Goal: Check status: Check status

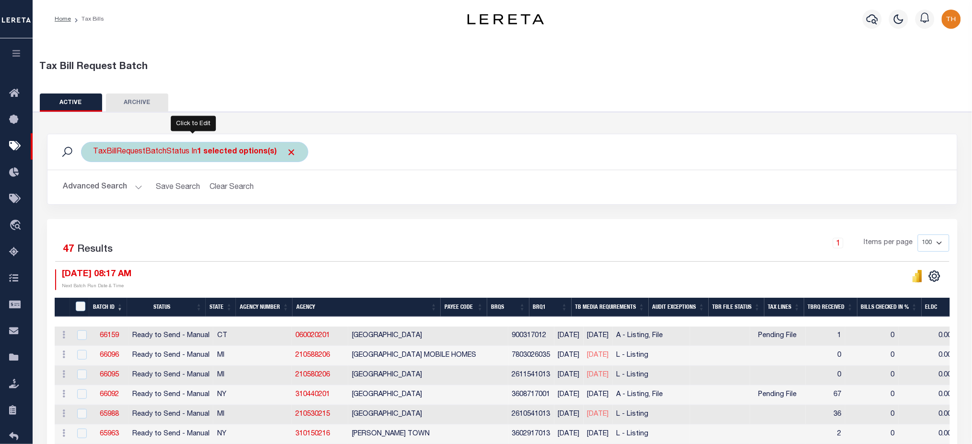
click at [281, 161] on div "TaxBillRequestBatchStatus In 1 selected options(s)" at bounding box center [194, 152] width 227 height 20
click at [294, 152] on div "TaxBillRequestBatchStatus In 1 selected options(s) Ready to Send - Manual (RTS)…" at bounding box center [194, 152] width 227 height 20
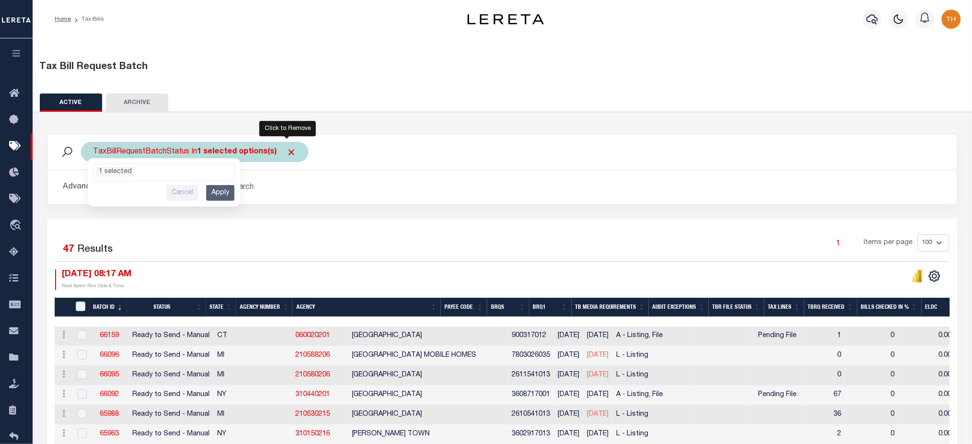
click at [288, 150] on span "Click to Remove" at bounding box center [291, 152] width 10 height 10
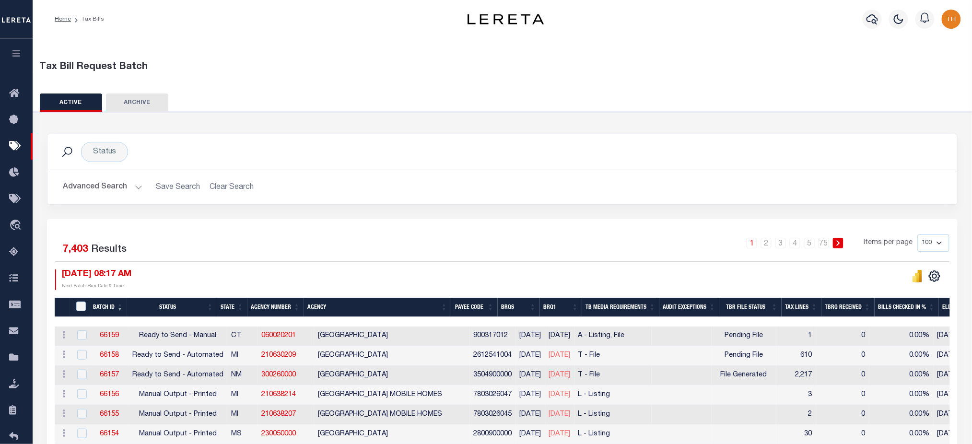
click at [113, 191] on button "Advanced Search" at bounding box center [103, 187] width 80 height 19
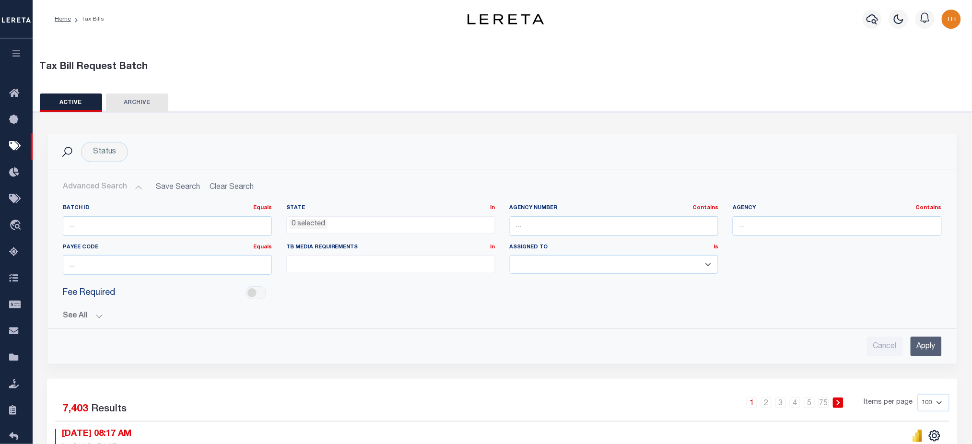
click at [96, 318] on button "See All" at bounding box center [502, 316] width 879 height 9
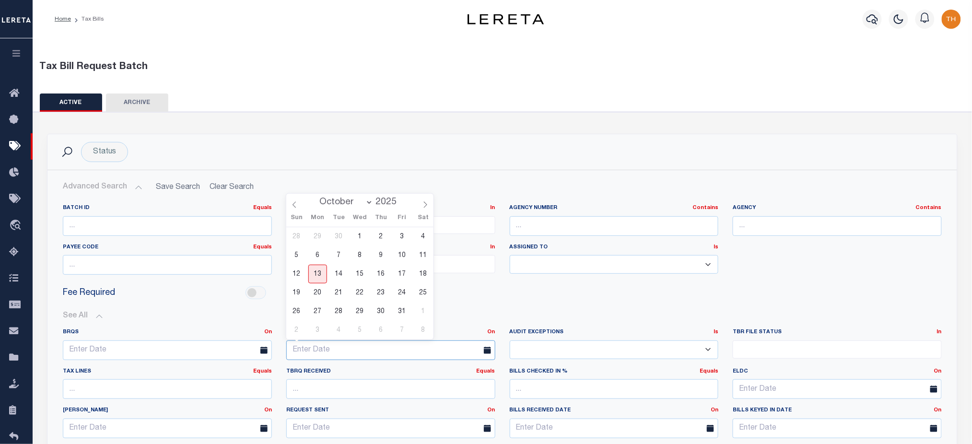
click at [393, 349] on input "text" at bounding box center [390, 350] width 209 height 20
click at [322, 267] on span "13" at bounding box center [317, 274] width 19 height 19
type input "[DATE]"
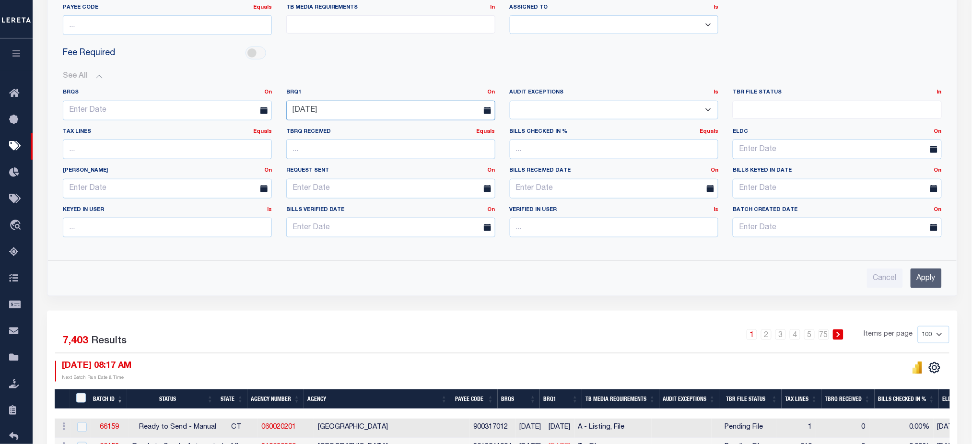
scroll to position [240, 0]
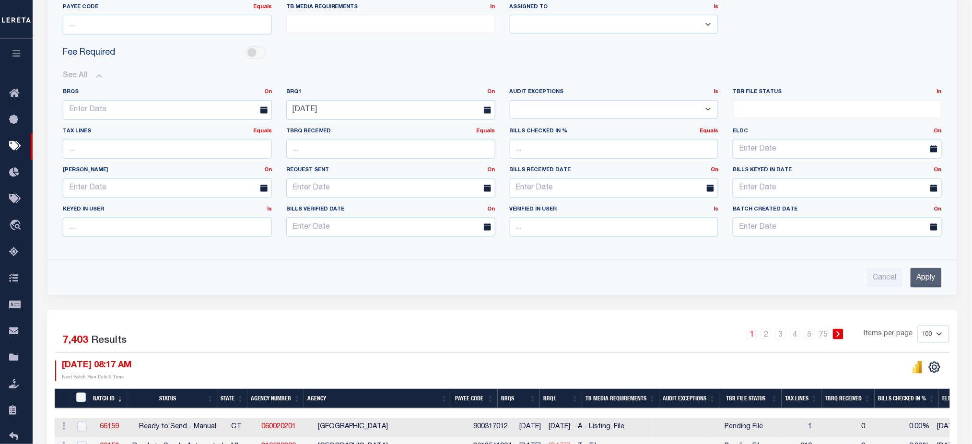
click at [923, 274] on input "Apply" at bounding box center [925, 278] width 31 height 20
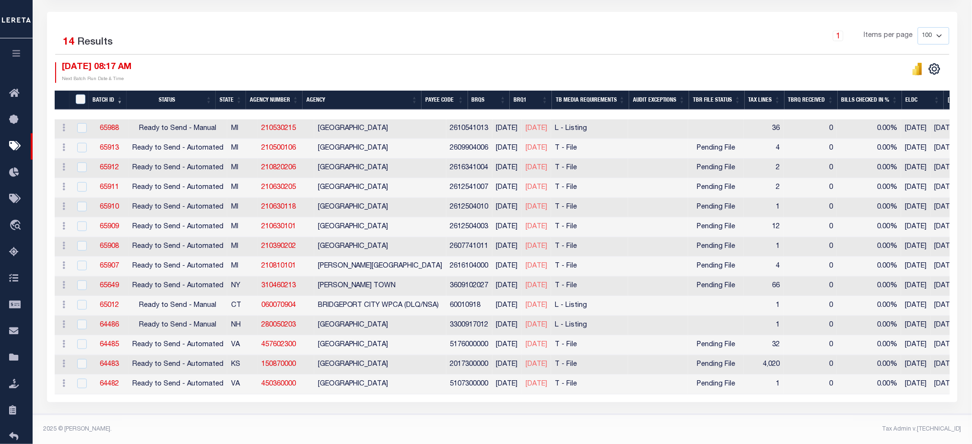
scroll to position [212, 0]
click at [11, 58] on icon "button" at bounding box center [16, 53] width 11 height 9
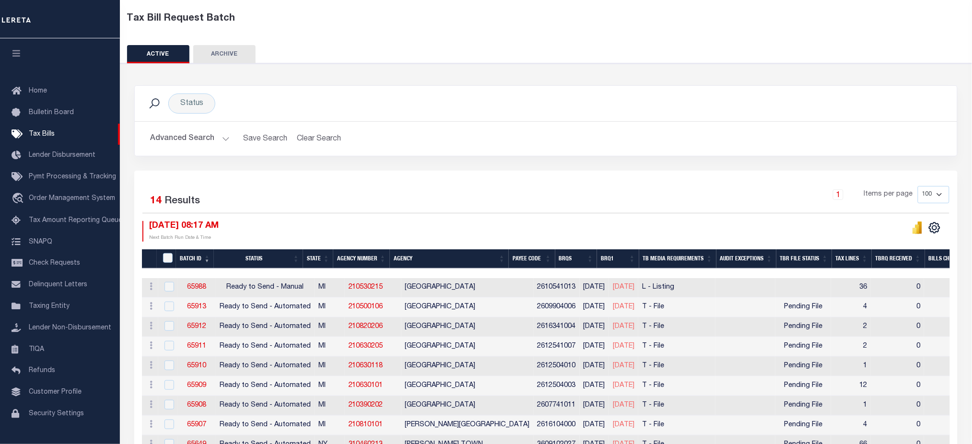
scroll to position [0, 0]
